Goal: Check status

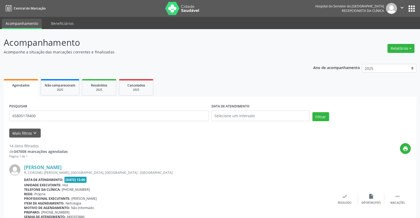
type input "65805178400"
click at [225, 114] on input "text" at bounding box center [260, 115] width 98 height 11
click at [241, 184] on span "26" at bounding box center [240, 185] width 10 height 10
type input "[DATE]"
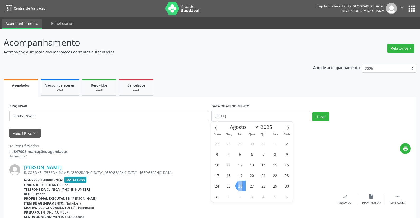
click at [241, 184] on span "26" at bounding box center [240, 185] width 10 height 10
select select "7"
drag, startPoint x: 237, startPoint y: 114, endPoint x: 191, endPoint y: 118, distance: 46.3
click at [191, 117] on div "PESQUISAR 65805178400 DATA DE ATENDIMENTO [DATE] Filtrar" at bounding box center [210, 113] width 404 height 22
click at [320, 117] on button "Filtrar" at bounding box center [320, 116] width 17 height 9
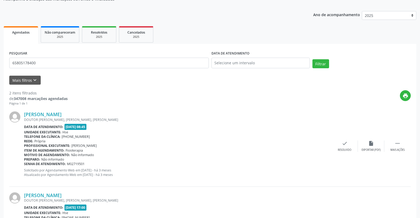
scroll to position [111, 0]
